Goal: Information Seeking & Learning: Find specific fact

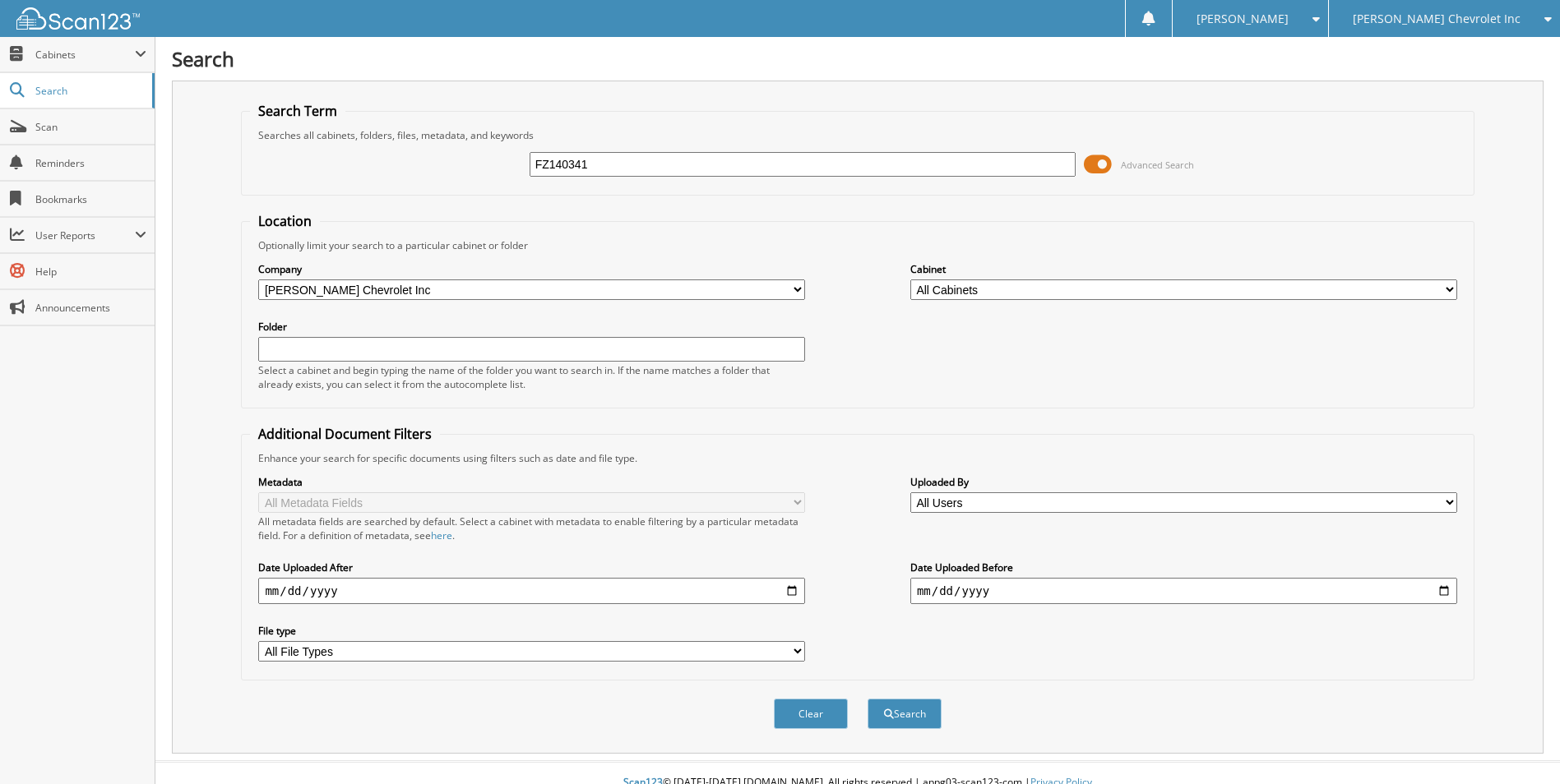
type input "FZ140341"
click at [867, 699] on button "Search" at bounding box center [904, 714] width 74 height 30
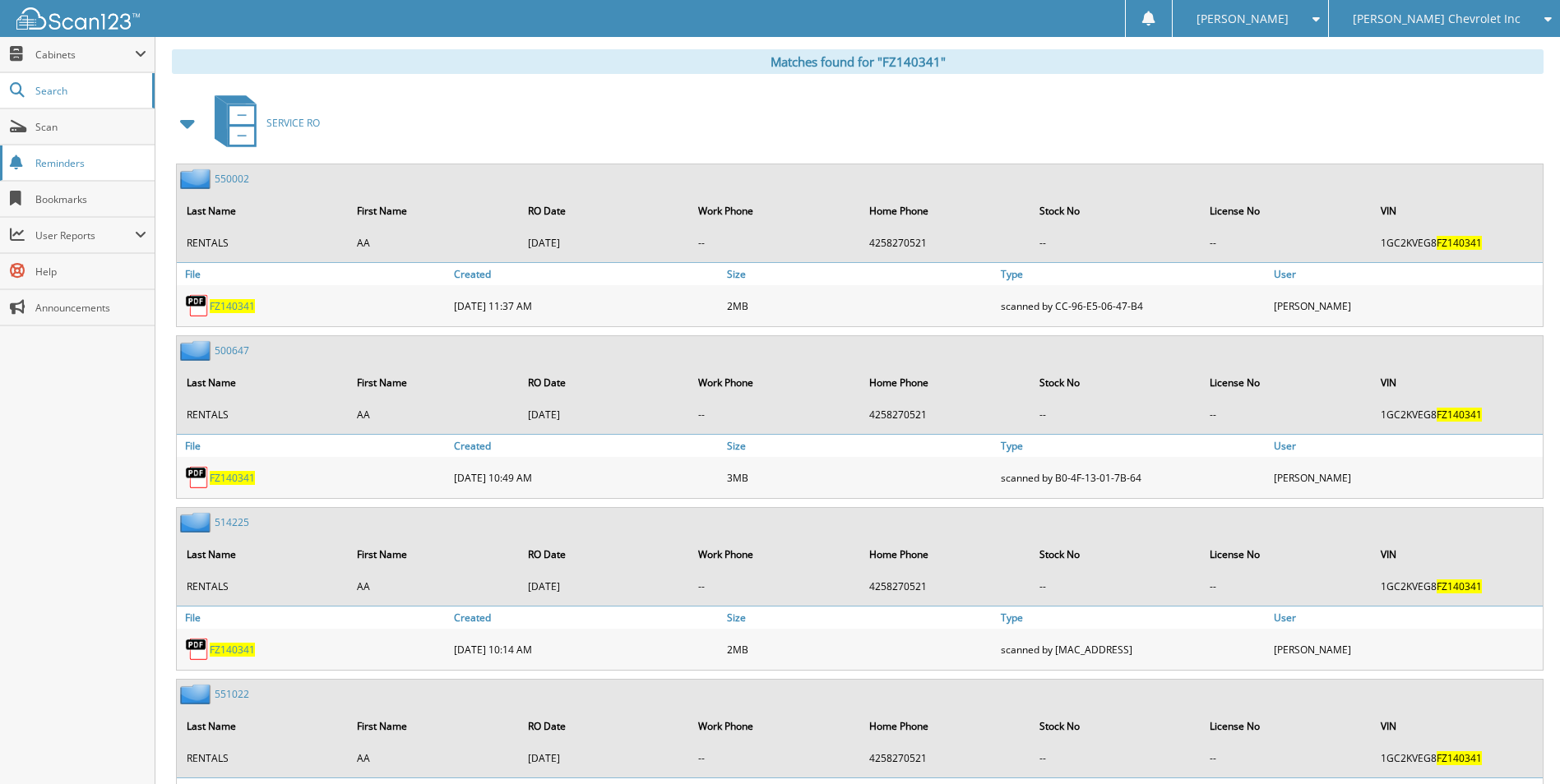
scroll to position [740, 0]
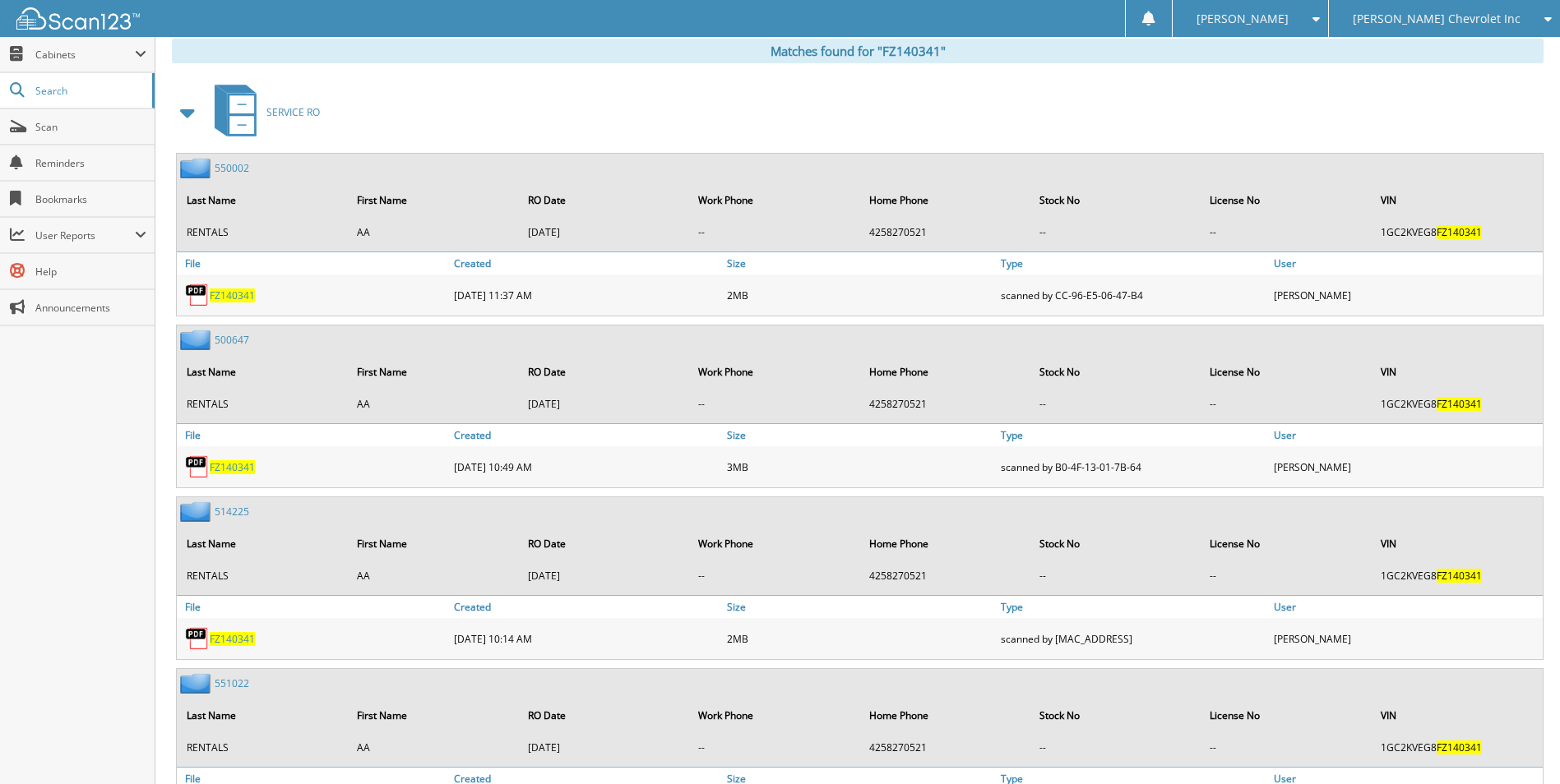
click at [182, 120] on span at bounding box center [188, 112] width 23 height 30
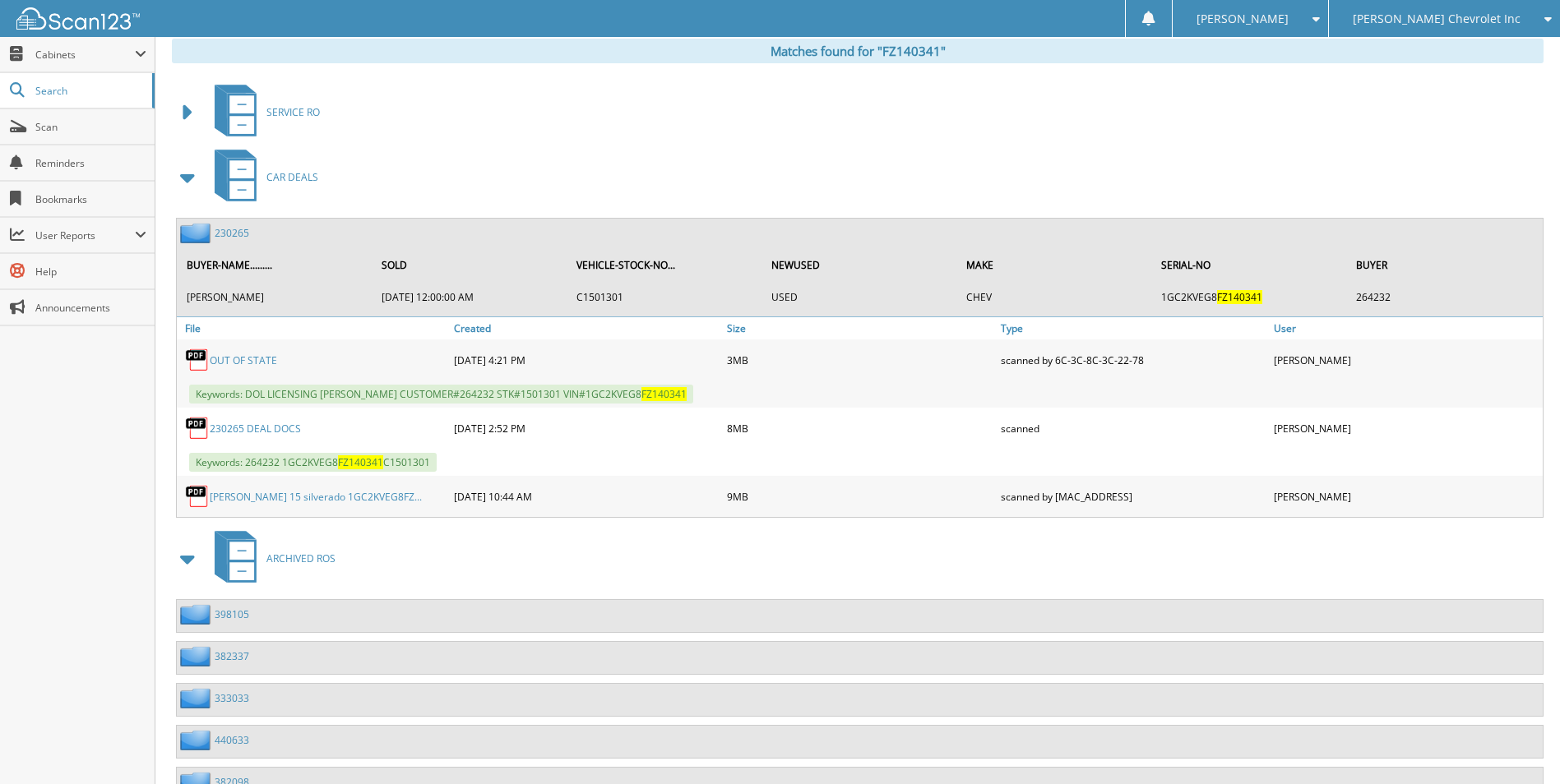
click at [196, 552] on span at bounding box center [188, 559] width 23 height 30
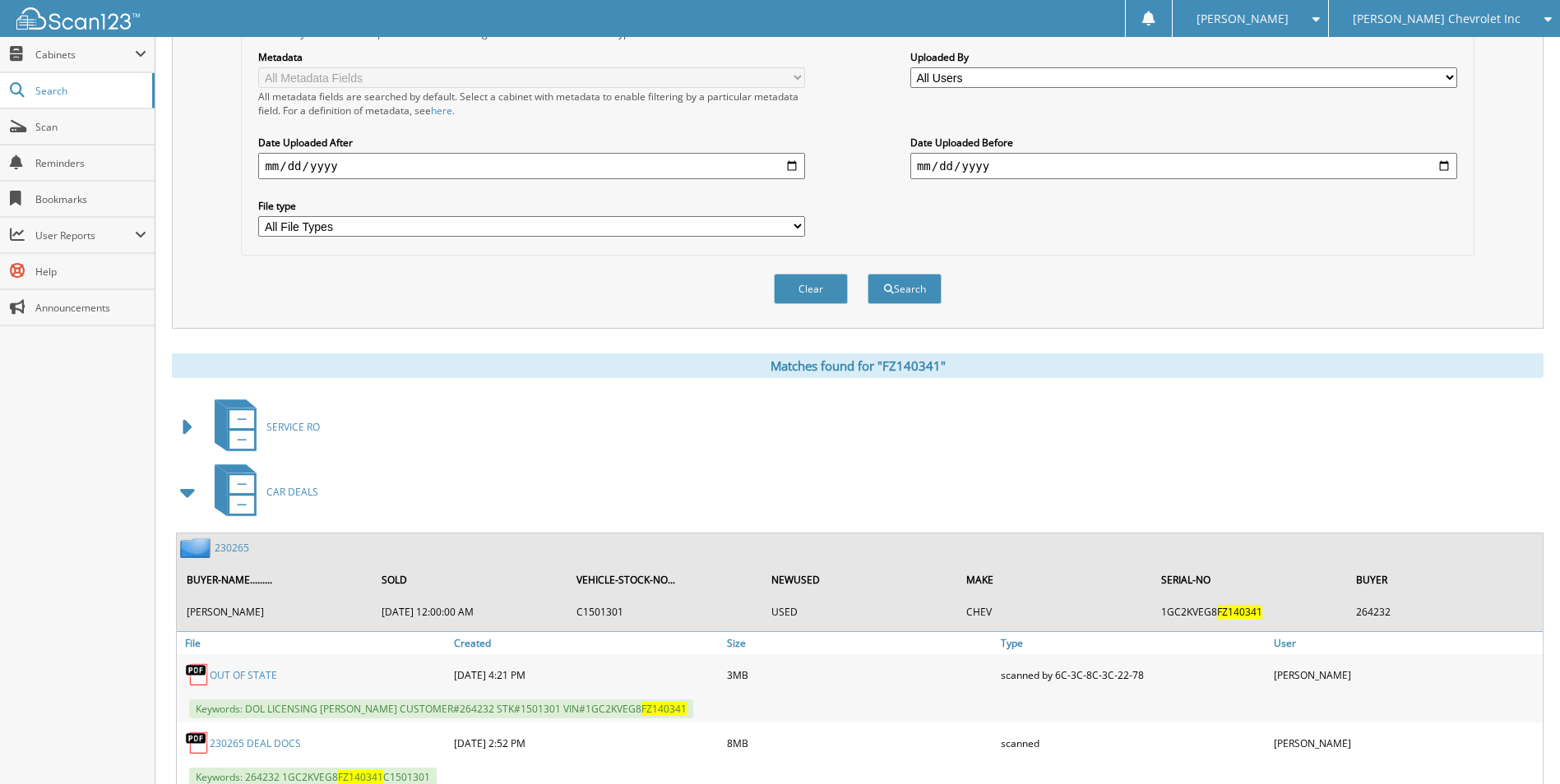
scroll to position [575, 0]
